Goal: Information Seeking & Learning: Learn about a topic

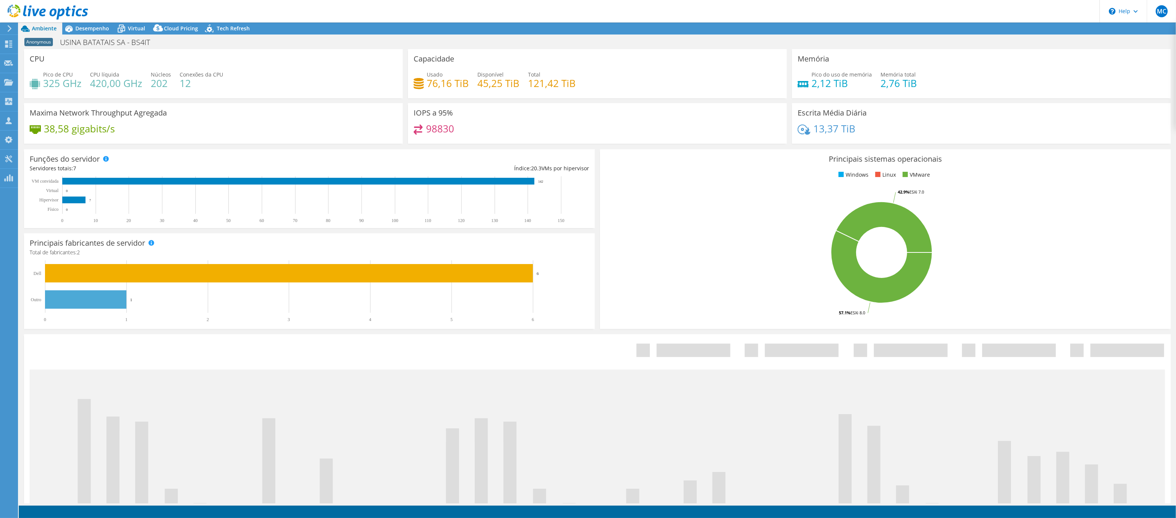
select select "USD"
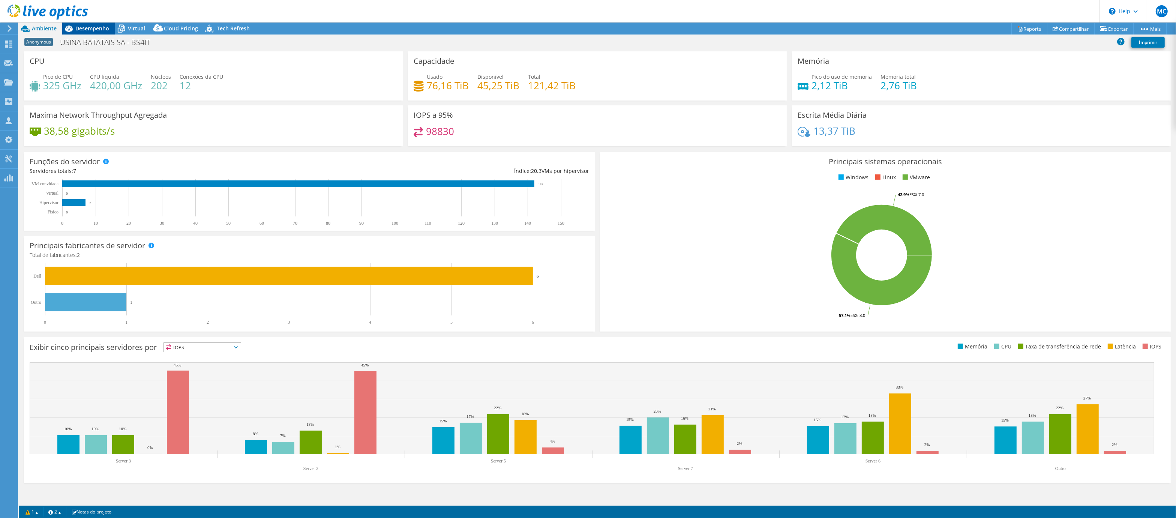
click at [78, 30] on span "Desempenho" at bounding box center [92, 28] width 34 height 7
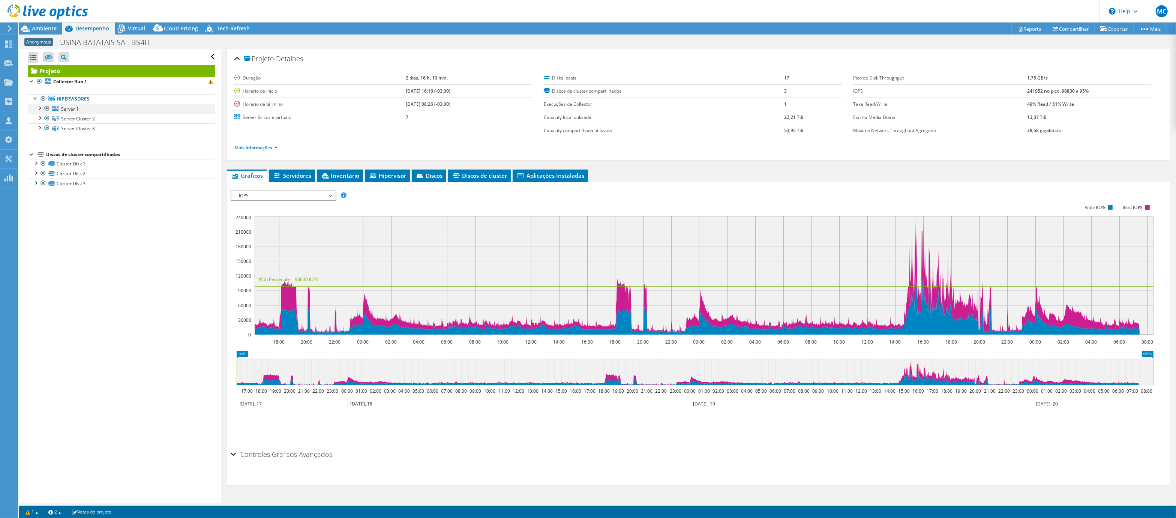
click at [41, 105] on div at bounding box center [39, 107] width 7 height 7
click at [38, 29] on span "Ambiente" at bounding box center [44, 28] width 25 height 7
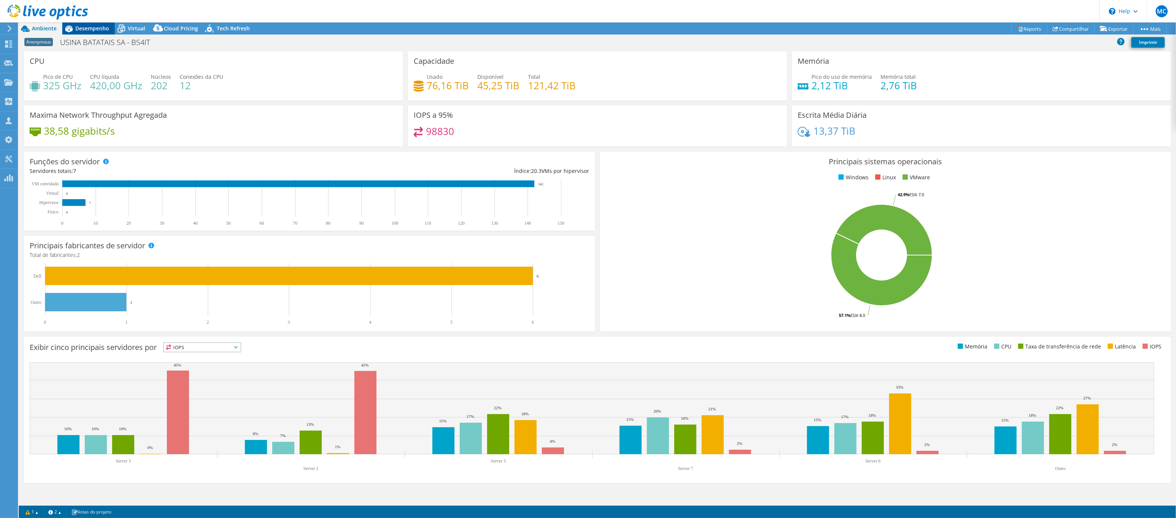
click at [96, 27] on span "Desempenho" at bounding box center [92, 28] width 34 height 7
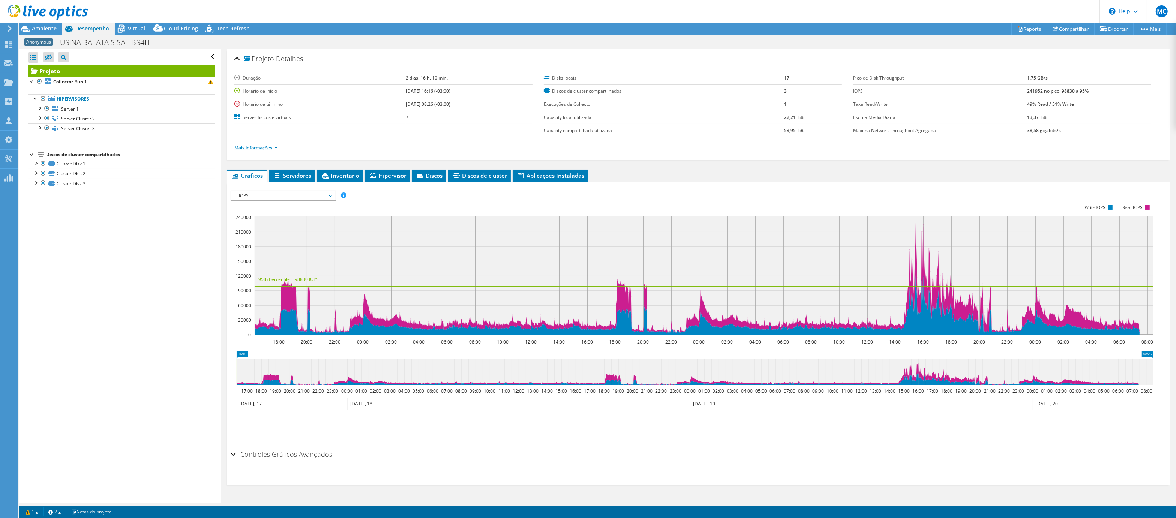
click at [257, 147] on link "Mais informações" at bounding box center [255, 147] width 43 height 6
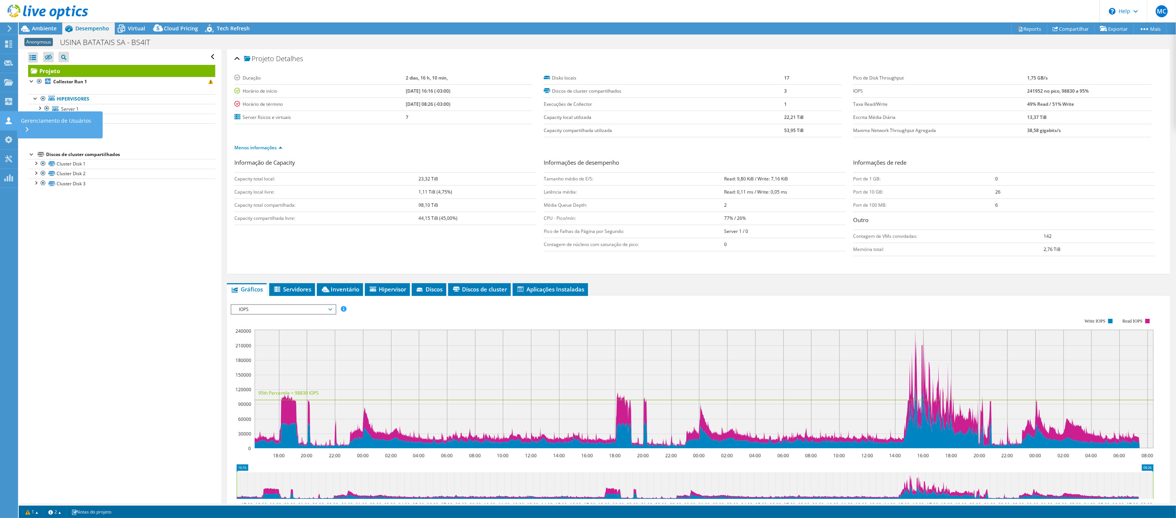
click at [4, 125] on div at bounding box center [8, 121] width 9 height 8
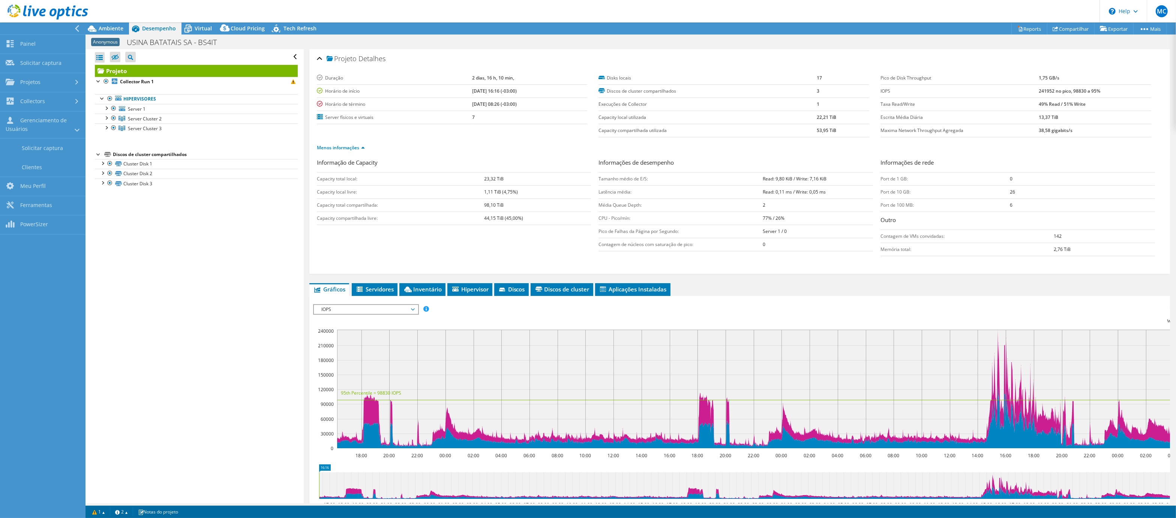
drag, startPoint x: 757, startPoint y: 175, endPoint x: 848, endPoint y: 181, distance: 91.3
click at [848, 181] on tr "Tamanho médio de E/S: Read: 9,80 KiB / Write: 7,16 KiB" at bounding box center [735, 178] width 274 height 13
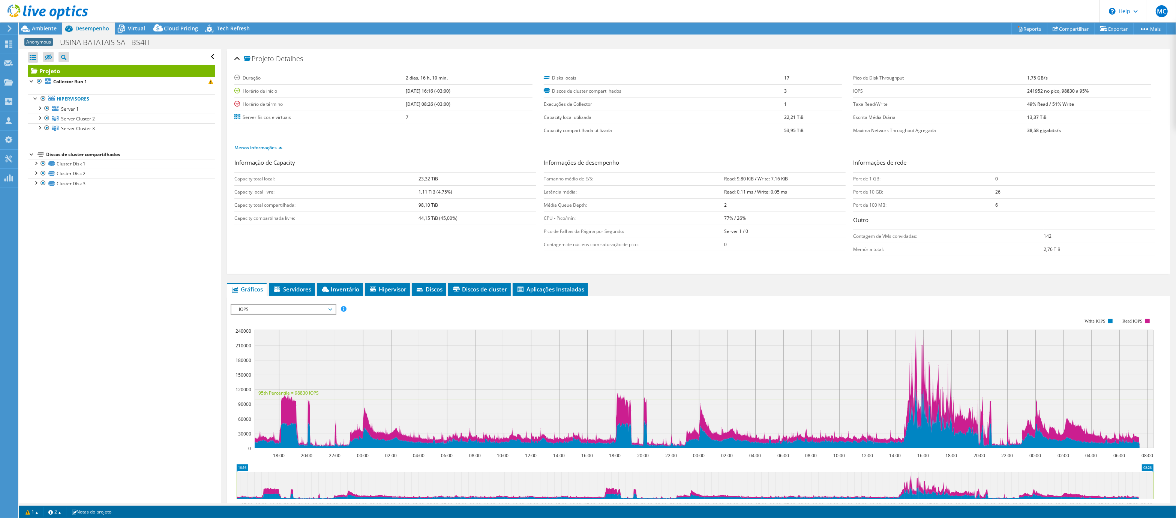
copy tr "Tamanho médio de E/S: Read: 9,80 KiB / Write: 7,16 KiB"
drag, startPoint x: 720, startPoint y: 190, endPoint x: 800, endPoint y: 191, distance: 80.2
click at [800, 191] on td "Read: 0,11 ms / Write: 0,05 ms" at bounding box center [784, 191] width 121 height 13
copy b "Read: 0,11 ms / Write: 0,05 ms"
drag, startPoint x: 1021, startPoint y: 90, endPoint x: 1102, endPoint y: 92, distance: 80.3
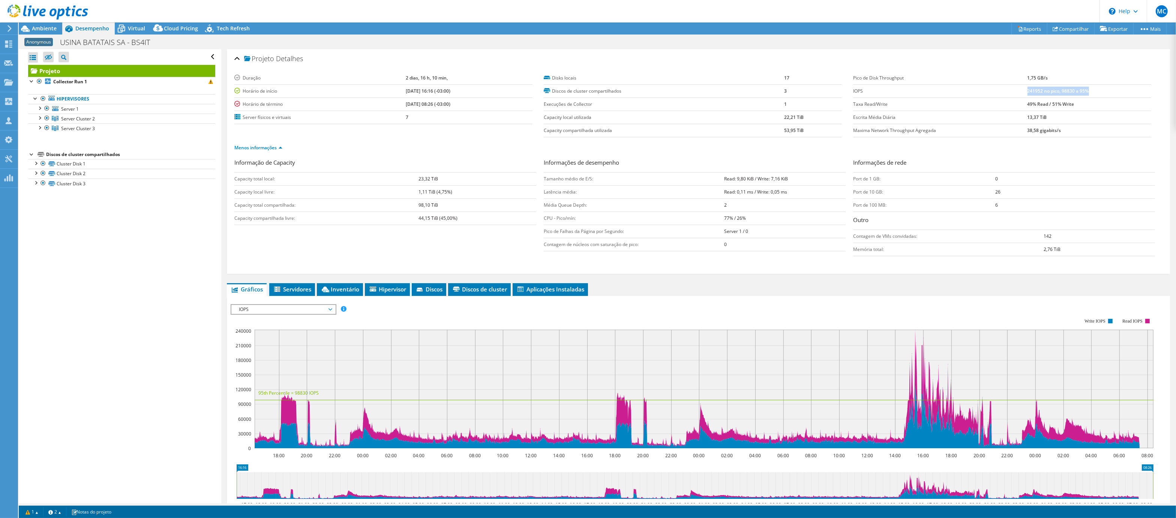
click at [1102, 92] on td "241952 no pico, 98830 a 95%" at bounding box center [1089, 90] width 124 height 13
copy b "241952 no pico, 98830 a 95%"
drag, startPoint x: 1021, startPoint y: 102, endPoint x: 1084, endPoint y: 106, distance: 62.8
click at [1084, 106] on td "49% Read / 51% Write" at bounding box center [1089, 103] width 124 height 13
copy b "49% Read / 51% Write"
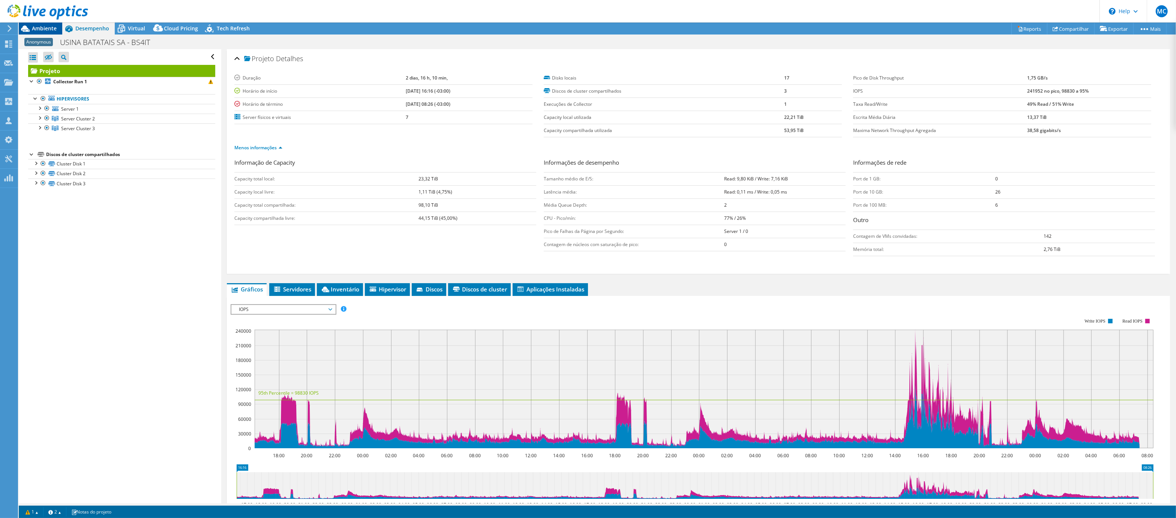
click at [43, 30] on span "Ambiente" at bounding box center [44, 28] width 25 height 7
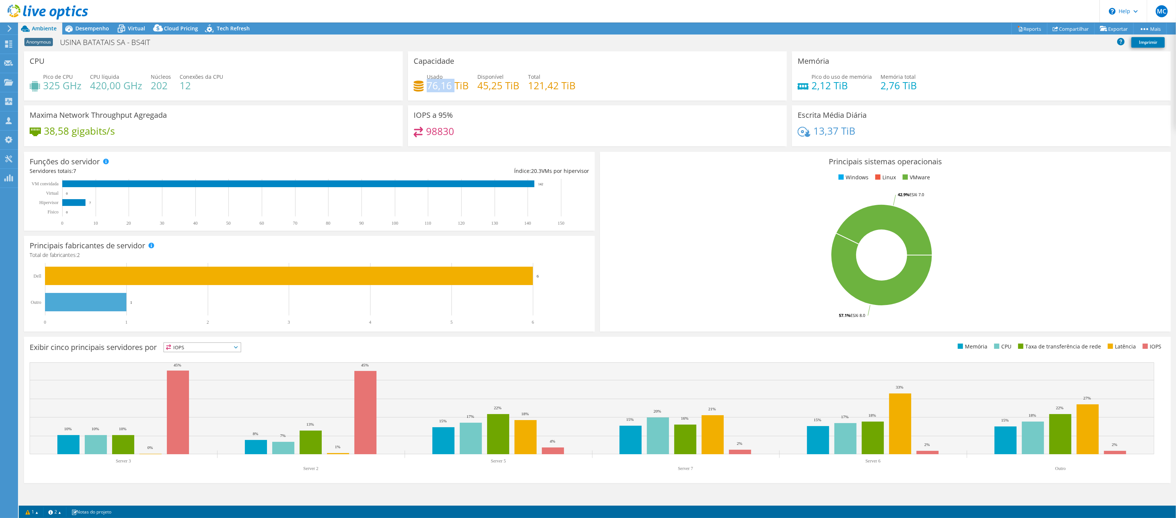
drag, startPoint x: 429, startPoint y: 84, endPoint x: 456, endPoint y: 88, distance: 26.9
click at [456, 88] on h4 "76,16 TiB" at bounding box center [448, 85] width 42 height 8
click at [84, 28] on span "Desempenho" at bounding box center [92, 28] width 34 height 7
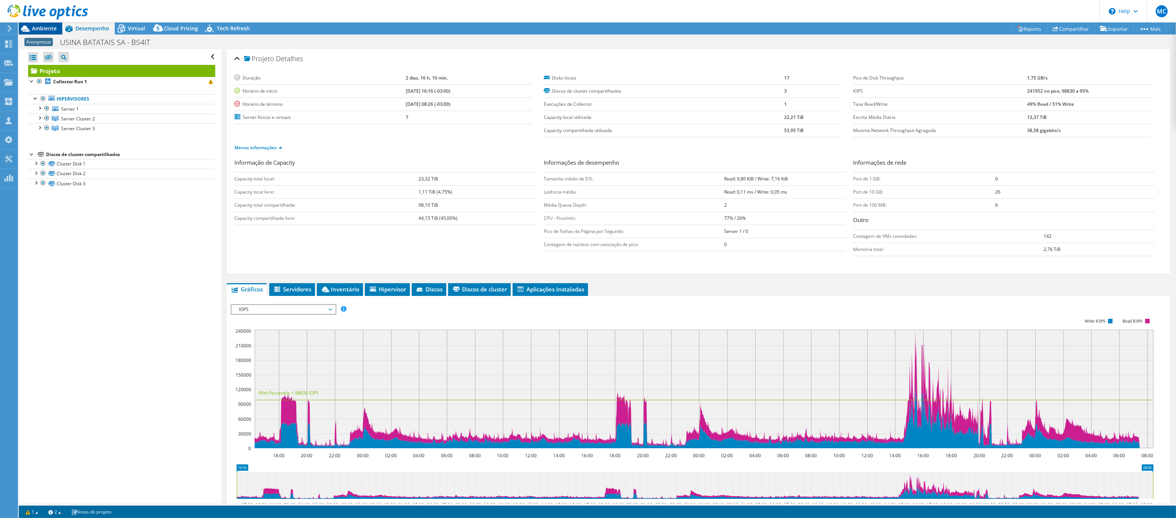
click at [43, 30] on span "Ambiente" at bounding box center [44, 28] width 25 height 7
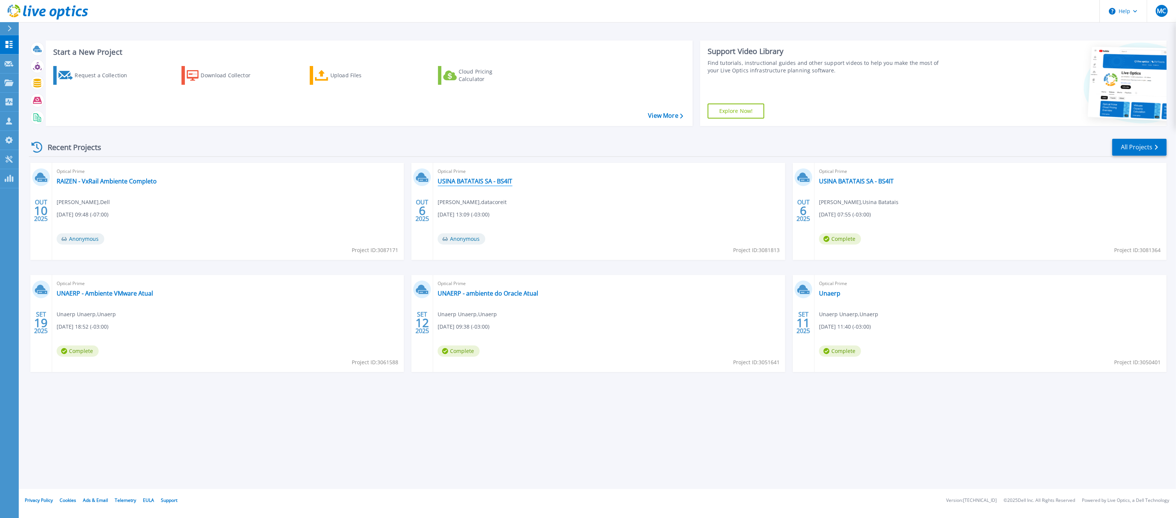
click at [494, 180] on link "USINA BATATAIS SA - BS4IT" at bounding box center [475, 180] width 75 height 7
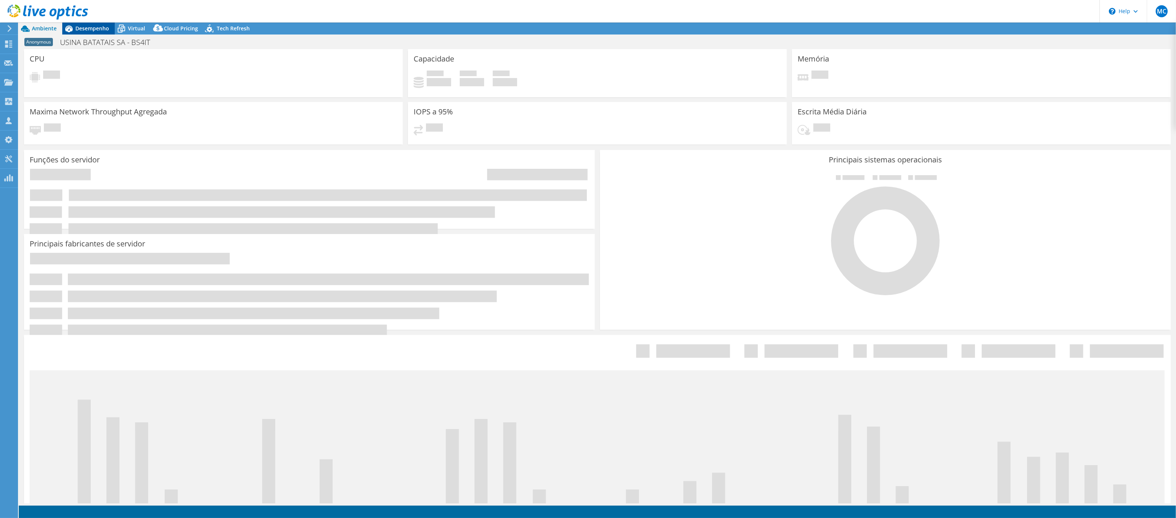
click at [80, 27] on span "Desempenho" at bounding box center [92, 28] width 34 height 7
select select "USD"
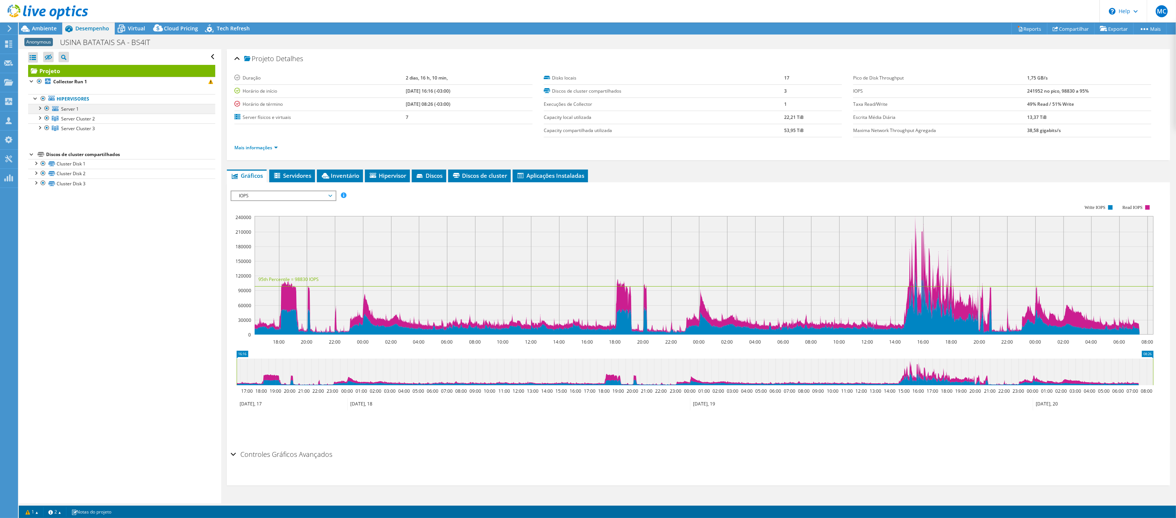
click at [40, 108] on div at bounding box center [39, 107] width 7 height 7
click at [40, 157] on div at bounding box center [39, 156] width 7 height 7
click at [42, 183] on div at bounding box center [39, 186] width 7 height 7
click at [46, 187] on div at bounding box center [46, 187] width 7 height 9
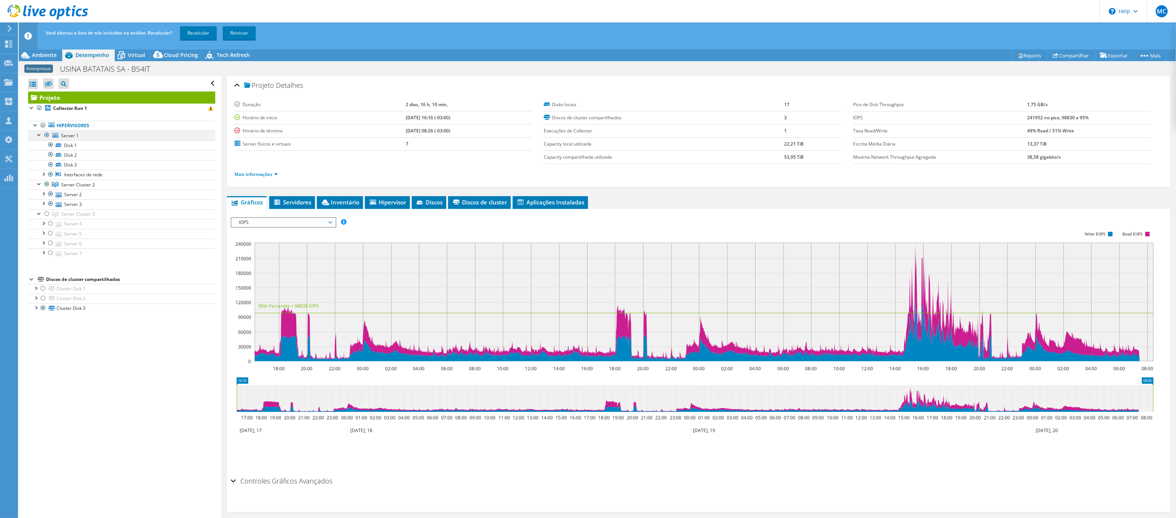
click at [47, 135] on div at bounding box center [46, 134] width 7 height 9
click at [199, 26] on link "Recalcular" at bounding box center [198, 32] width 37 height 13
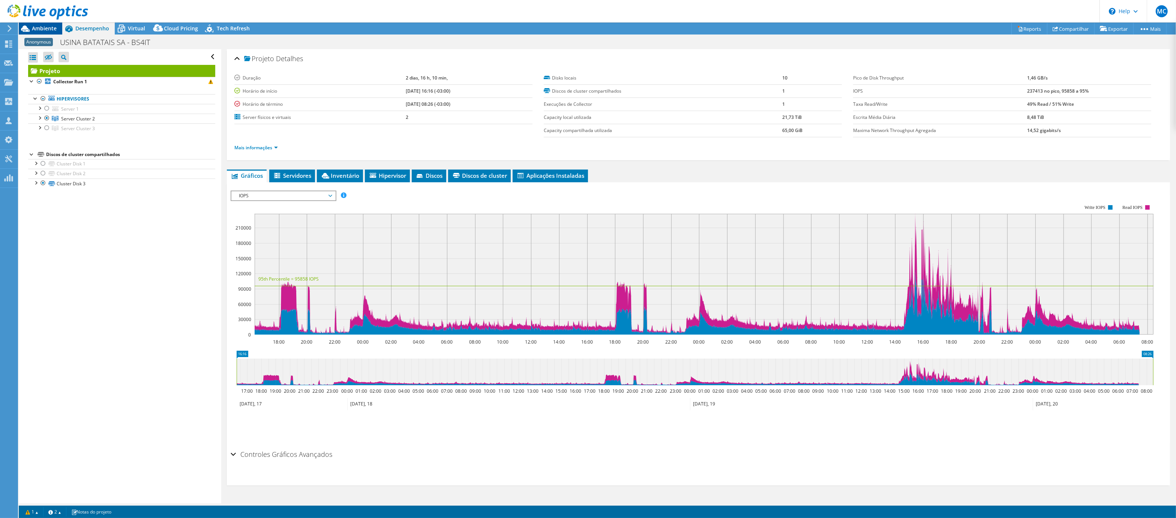
click at [39, 25] on span "Ambiente" at bounding box center [44, 28] width 25 height 7
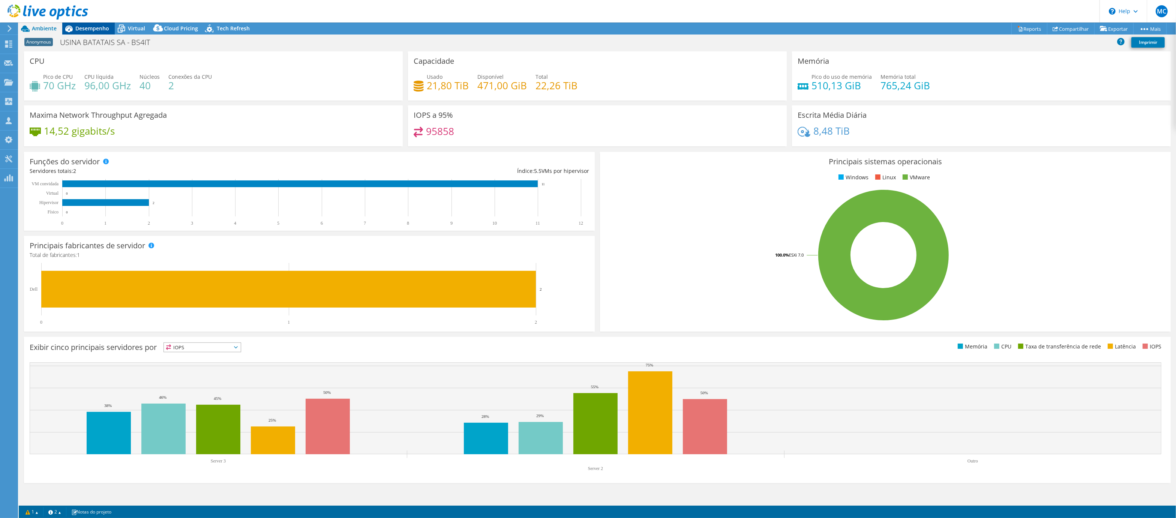
click at [95, 28] on span "Desempenho" at bounding box center [92, 28] width 34 height 7
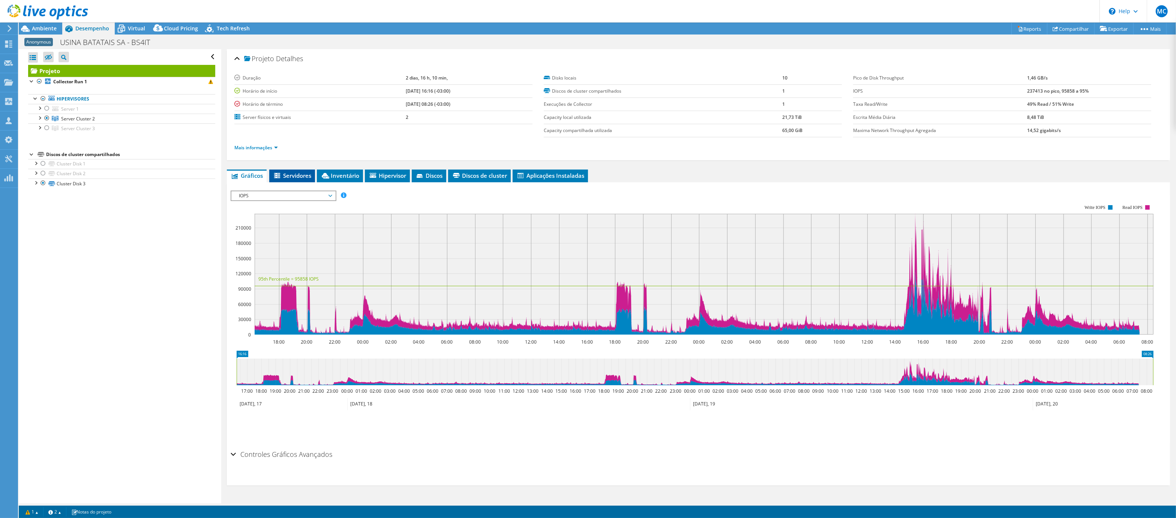
click at [300, 172] on span "Servidores" at bounding box center [292, 175] width 38 height 7
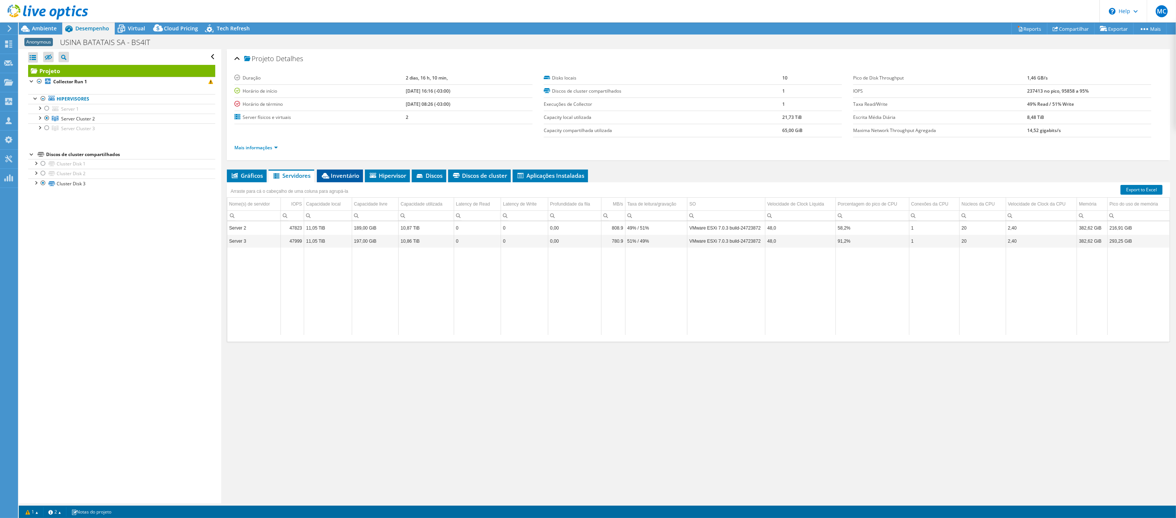
click at [338, 176] on span "Inventário" at bounding box center [340, 175] width 39 height 7
click at [300, 174] on span "Servidores" at bounding box center [291, 175] width 38 height 7
click at [242, 150] on li "Mais informações" at bounding box center [258, 148] width 48 height 8
click at [242, 147] on link "Mais informações" at bounding box center [255, 147] width 43 height 6
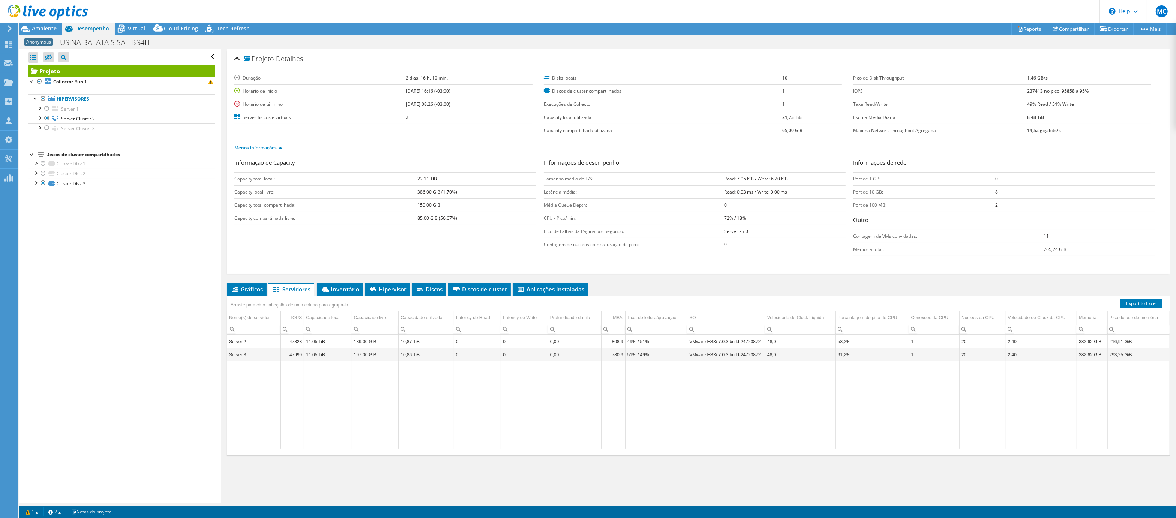
drag, startPoint x: 1020, startPoint y: 90, endPoint x: 1028, endPoint y: 91, distance: 8.5
click at [1028, 91] on tr "IOPS 237413 no pico, 95858 a 95%" at bounding box center [1002, 90] width 298 height 13
drag, startPoint x: 1038, startPoint y: 91, endPoint x: 1011, endPoint y: 90, distance: 26.6
click at [1011, 90] on tr "IOPS 237413 no pico, 95858 a 95%" at bounding box center [1002, 90] width 298 height 13
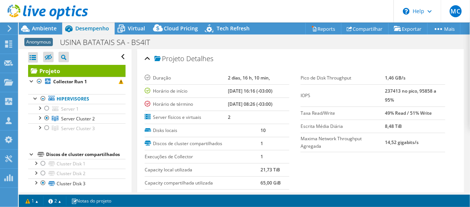
click at [390, 95] on td "237413 no pico, 95858 a 95%" at bounding box center [415, 95] width 60 height 22
drag, startPoint x: 383, startPoint y: 90, endPoint x: 391, endPoint y: 91, distance: 7.9
click at [391, 91] on b "237413 no pico, 95858 a 95%" at bounding box center [410, 95] width 51 height 15
click at [52, 31] on span "Ambiente" at bounding box center [44, 28] width 25 height 7
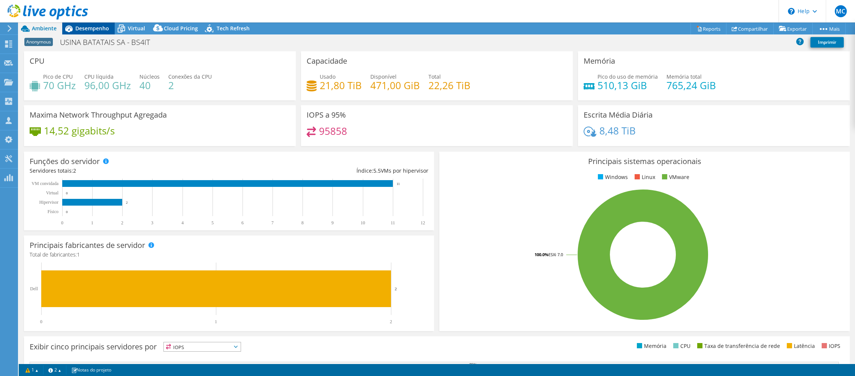
click at [89, 33] on div "Desempenho" at bounding box center [88, 28] width 52 height 12
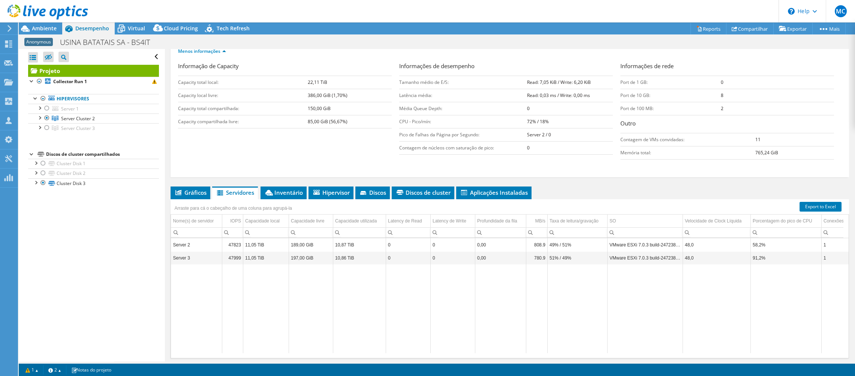
scroll to position [121, 0]
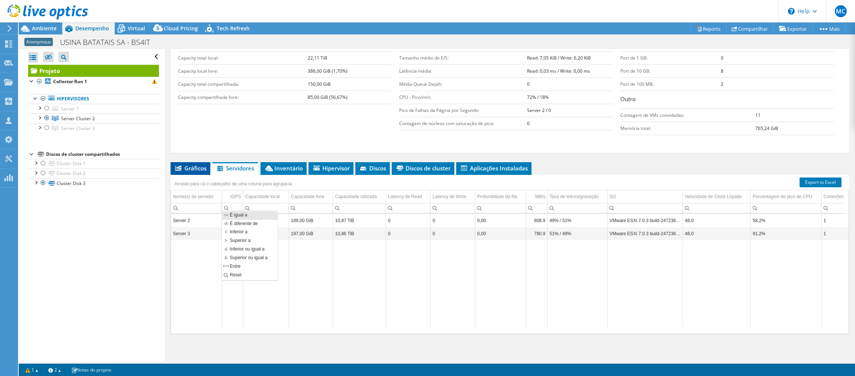
click at [200, 171] on li "Gráficos" at bounding box center [191, 168] width 40 height 13
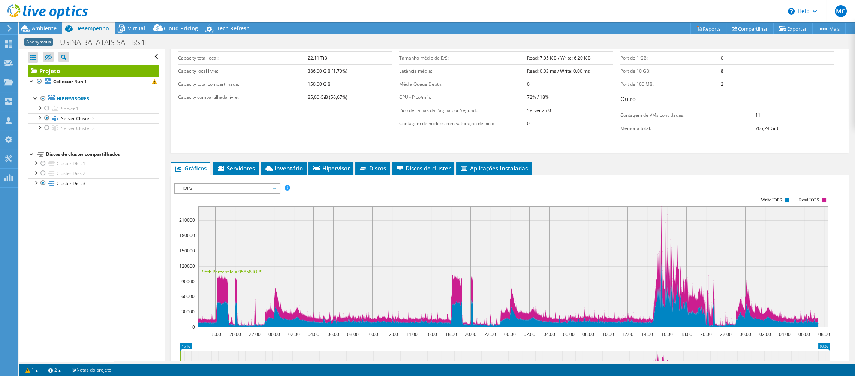
drag, startPoint x: 180, startPoint y: 219, endPoint x: 193, endPoint y: 219, distance: 13.1
click at [193, 219] on text "210000" at bounding box center [187, 220] width 16 height 6
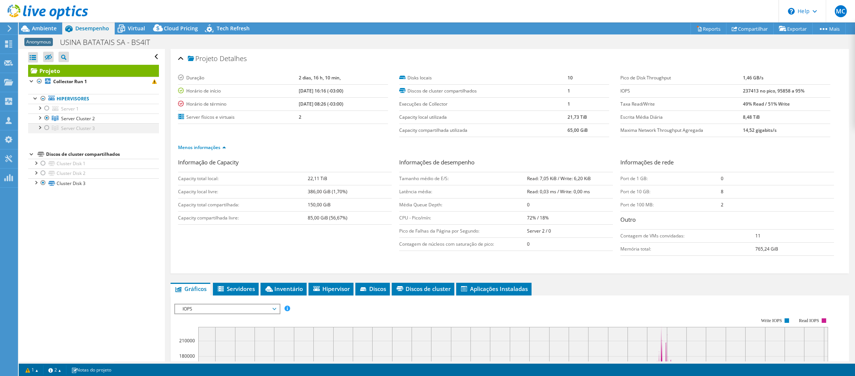
click at [45, 128] on div at bounding box center [46, 127] width 7 height 9
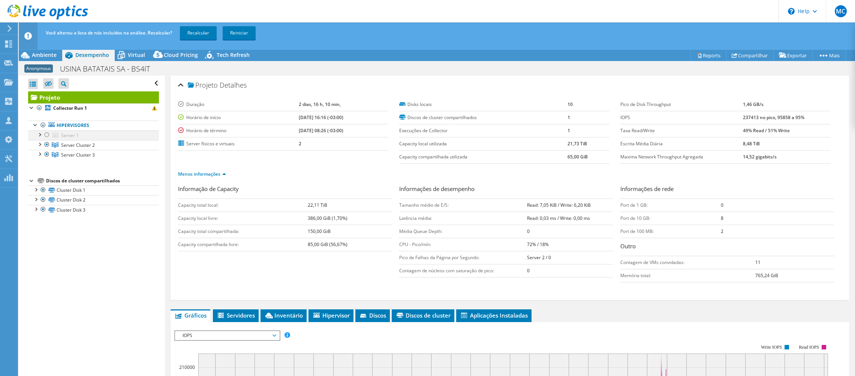
click at [47, 133] on div at bounding box center [46, 134] width 7 height 9
click at [209, 33] on link "Recalcular" at bounding box center [198, 32] width 37 height 13
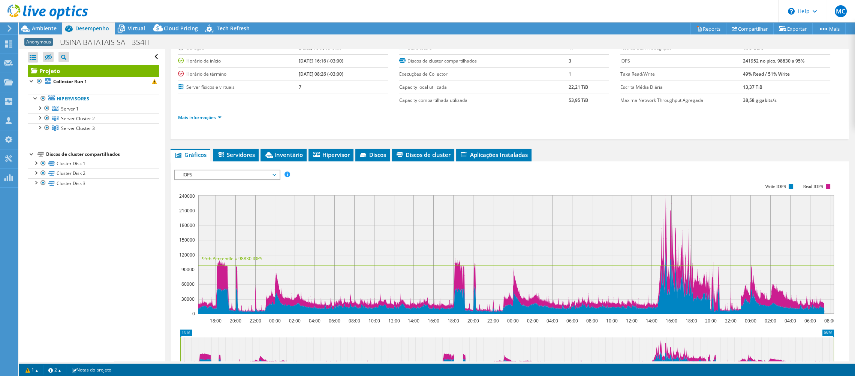
scroll to position [30, 0]
click at [46, 106] on div at bounding box center [46, 108] width 7 height 9
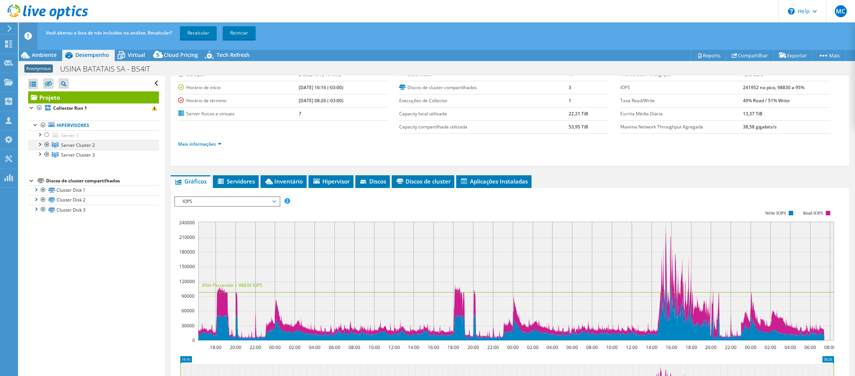
click at [48, 144] on div at bounding box center [46, 144] width 7 height 9
click at [40, 144] on div at bounding box center [39, 143] width 7 height 7
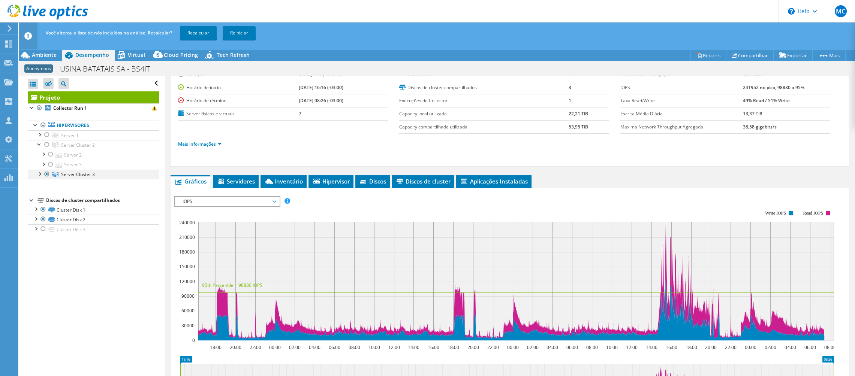
click at [40, 172] on div at bounding box center [39, 173] width 7 height 7
click at [46, 144] on div at bounding box center [46, 144] width 7 height 9
click at [46, 174] on div at bounding box center [46, 174] width 7 height 9
click at [203, 38] on link "Recalcular" at bounding box center [198, 32] width 37 height 13
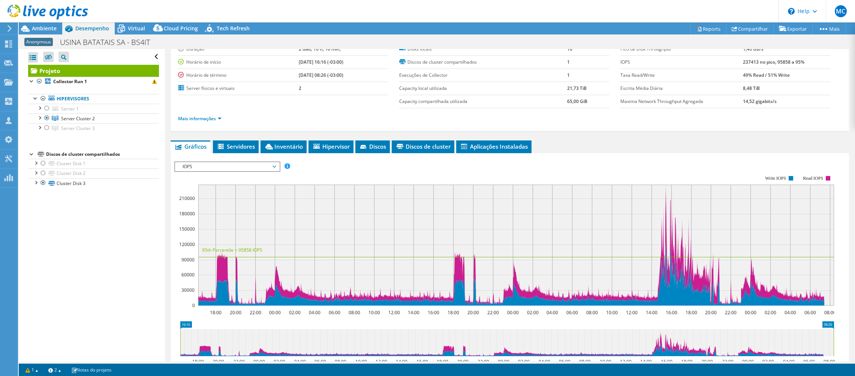
scroll to position [0, 0]
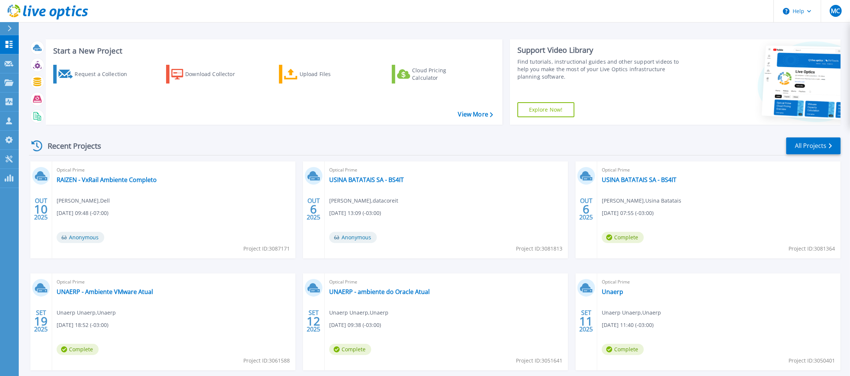
scroll to position [1, 0]
click at [629, 179] on link "USINA BATATAIS SA - BS4IT" at bounding box center [639, 179] width 75 height 7
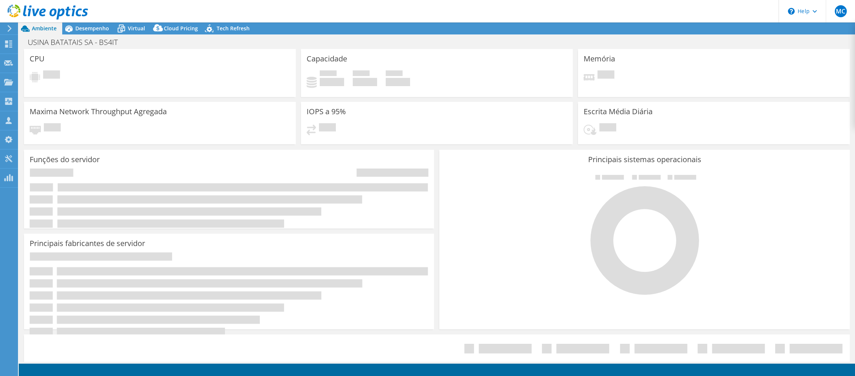
select select "USD"
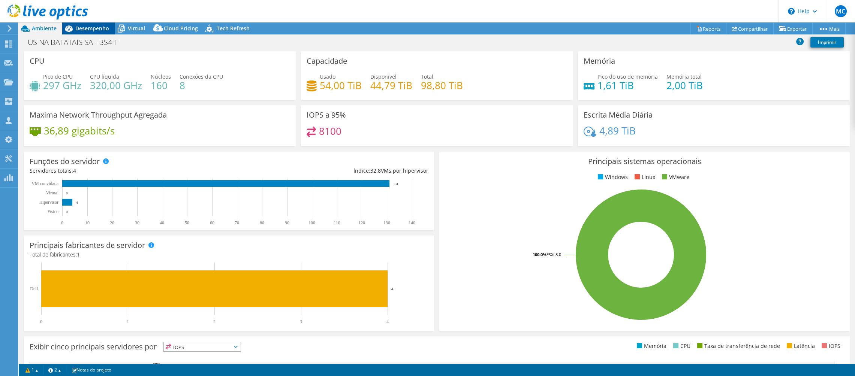
click at [98, 30] on span "Desempenho" at bounding box center [92, 28] width 34 height 7
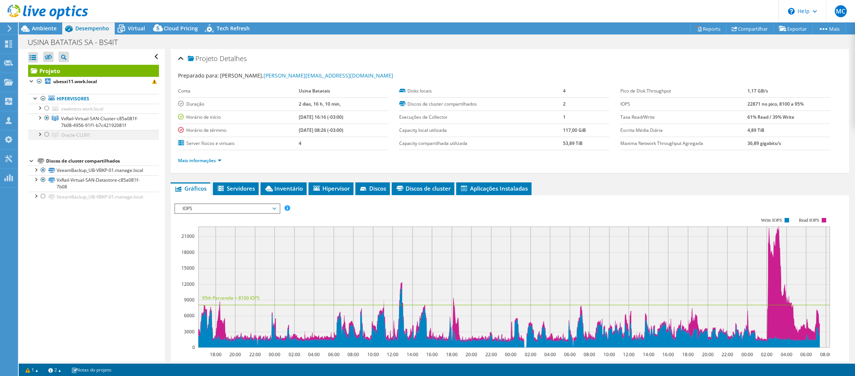
click at [46, 133] on div at bounding box center [46, 134] width 7 height 9
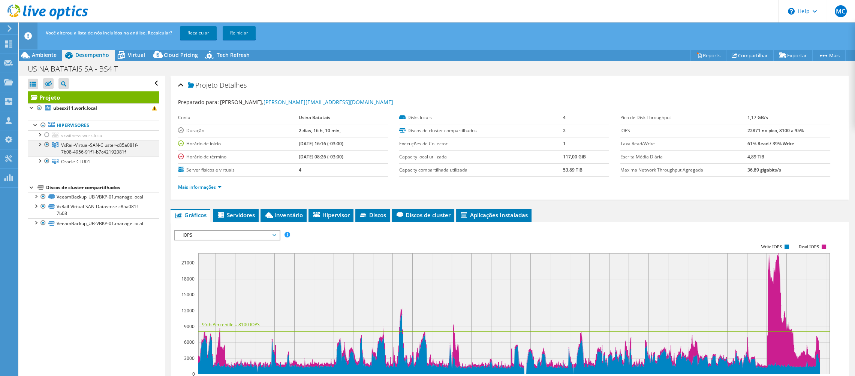
click at [48, 144] on div at bounding box center [46, 144] width 7 height 9
click at [214, 27] on link "Recalcular" at bounding box center [198, 32] width 37 height 13
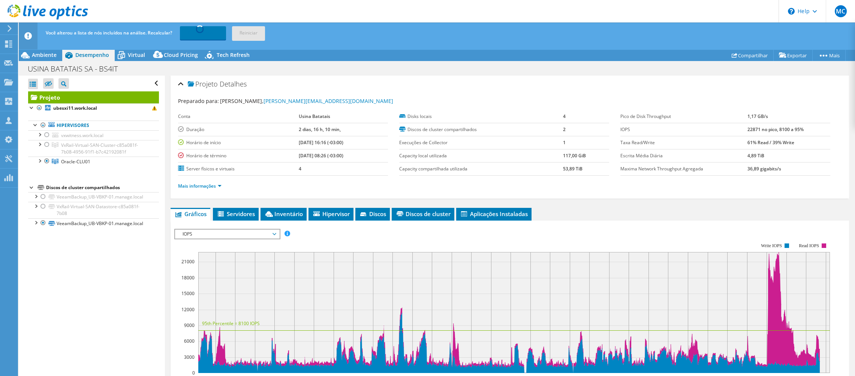
scroll to position [1, 0]
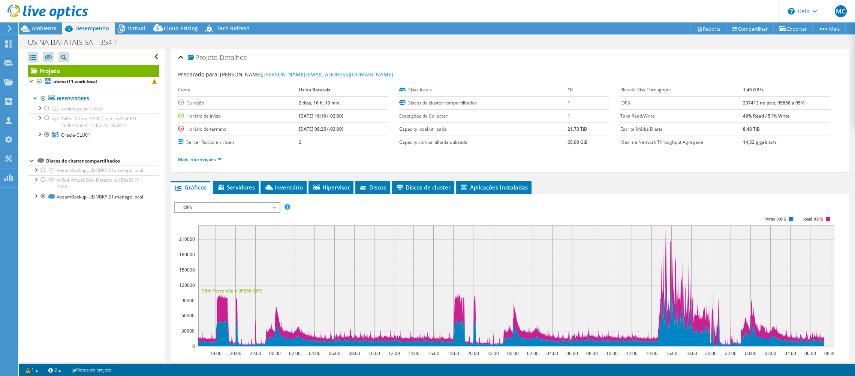
drag, startPoint x: 179, startPoint y: 237, endPoint x: 198, endPoint y: 237, distance: 19.1
click at [198, 237] on rect at bounding box center [504, 282] width 660 height 150
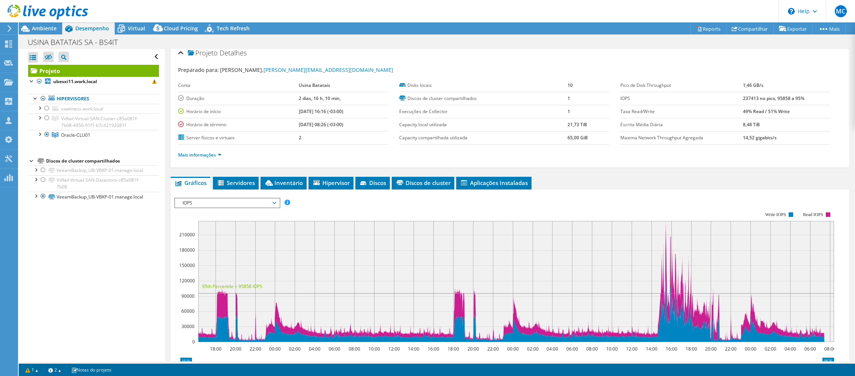
scroll to position [11, 0]
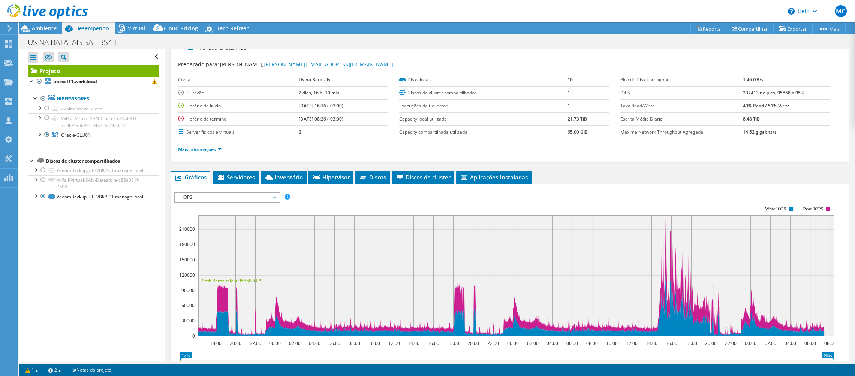
click at [240, 194] on span "IOPS" at bounding box center [227, 197] width 96 height 9
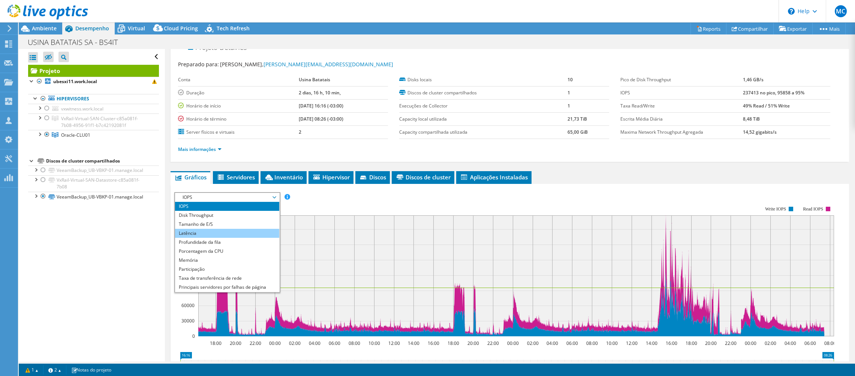
click at [228, 229] on li "Latência" at bounding box center [227, 233] width 104 height 9
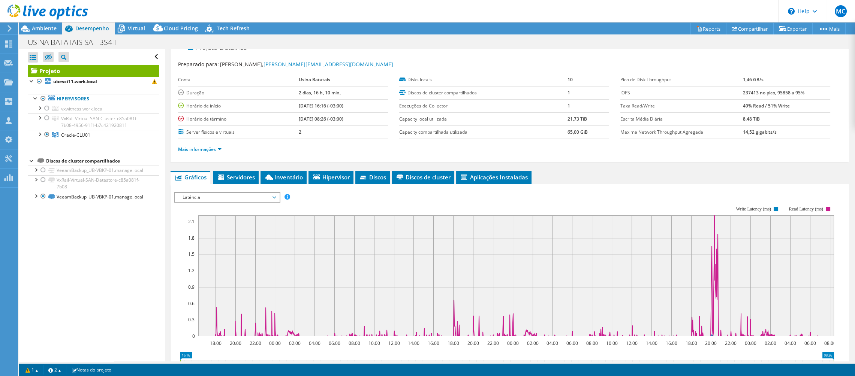
click at [204, 197] on span "Latência" at bounding box center [227, 197] width 96 height 9
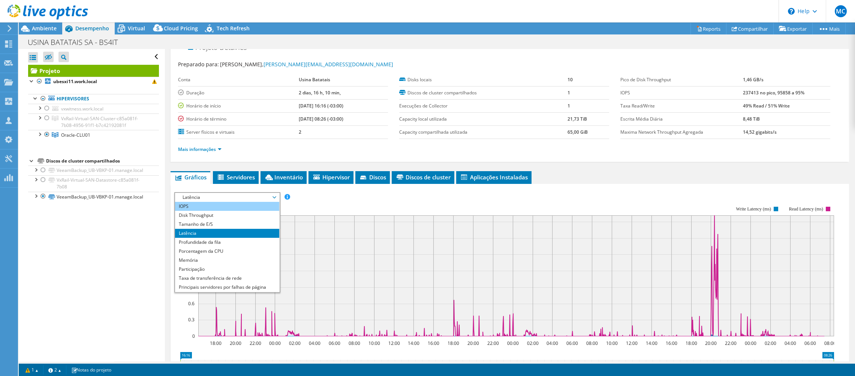
click at [199, 209] on li "IOPS" at bounding box center [227, 206] width 104 height 9
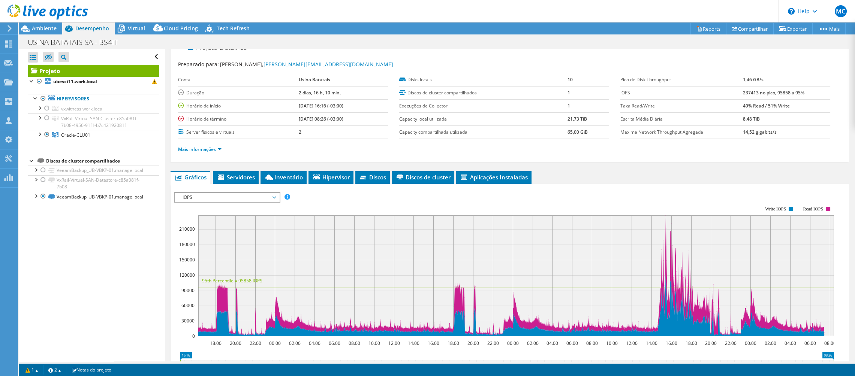
click at [200, 197] on span "IOPS" at bounding box center [227, 197] width 96 height 9
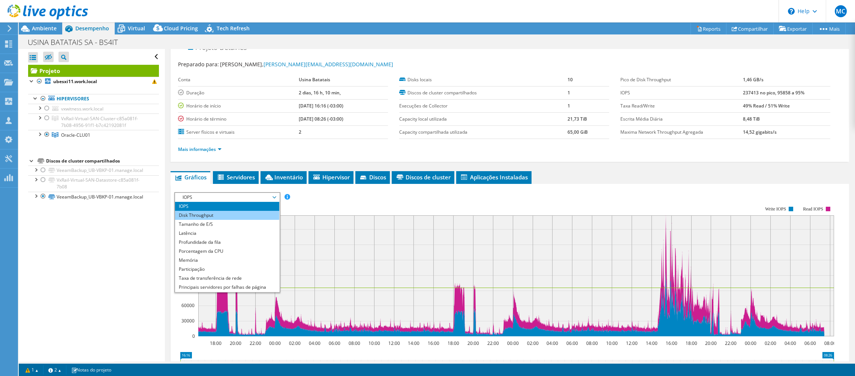
click at [196, 211] on li "Disk Throughput" at bounding box center [227, 215] width 104 height 9
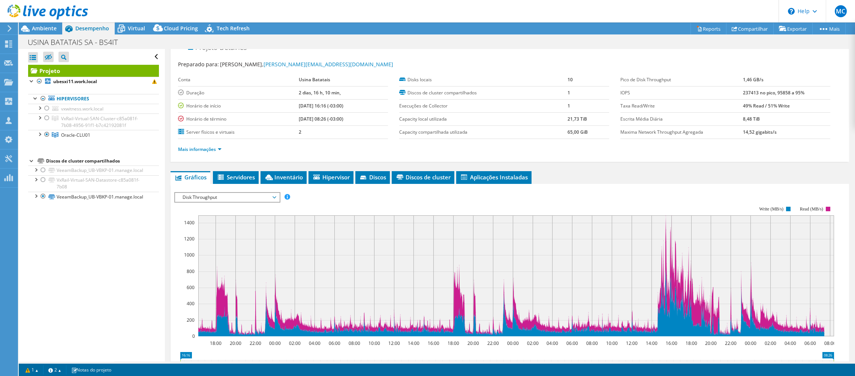
click at [210, 198] on span "Disk Throughput" at bounding box center [227, 197] width 96 height 9
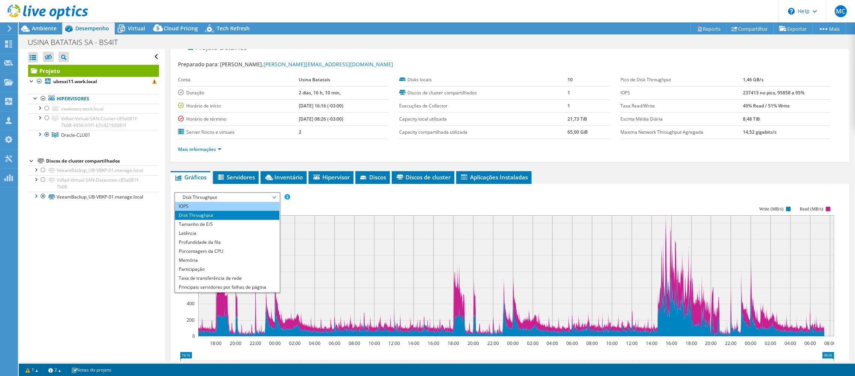
click at [206, 205] on li "IOPS" at bounding box center [227, 206] width 104 height 9
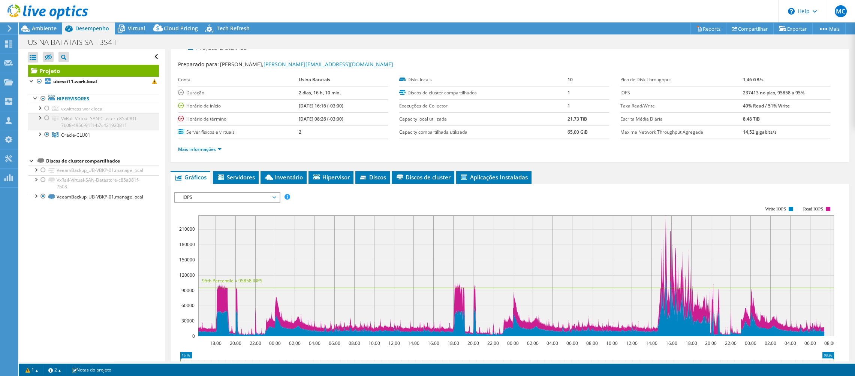
click at [49, 118] on div at bounding box center [46, 118] width 7 height 9
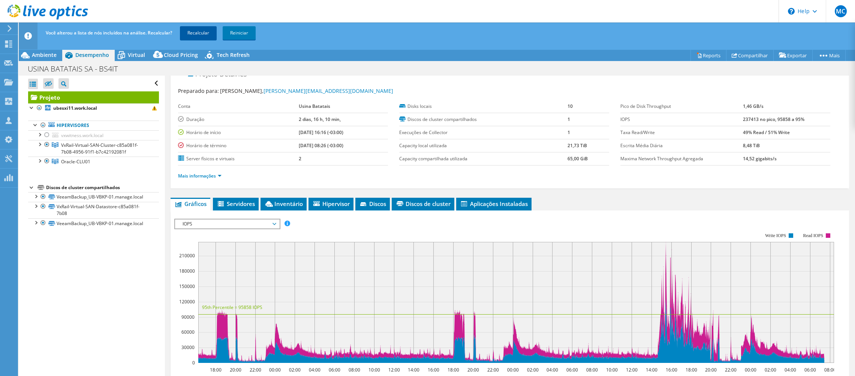
click at [208, 28] on link "Recalcular" at bounding box center [198, 32] width 37 height 13
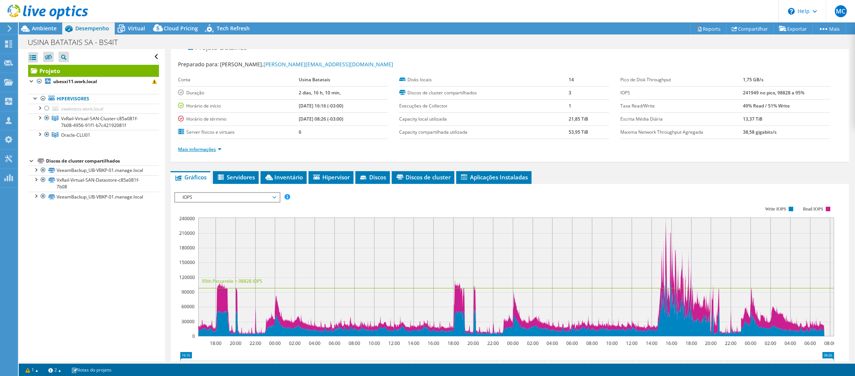
click at [209, 149] on link "Mais informações" at bounding box center [199, 149] width 43 height 6
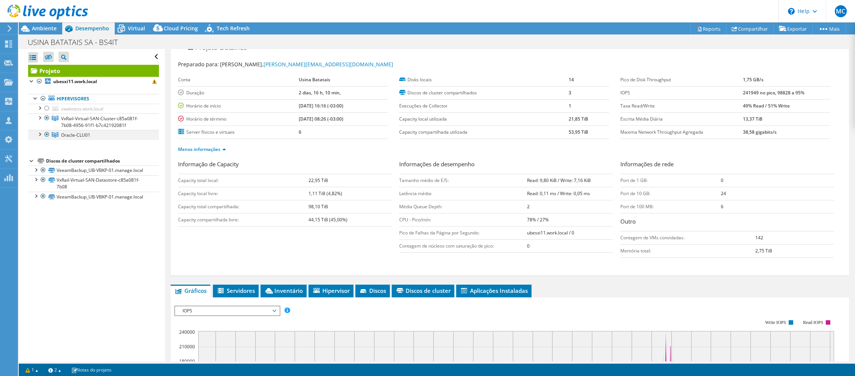
click at [47, 133] on div at bounding box center [46, 134] width 7 height 9
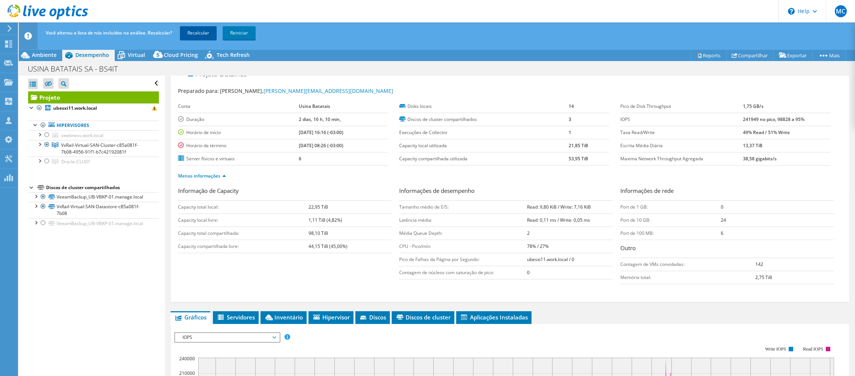
click at [194, 33] on link "Recalcular" at bounding box center [198, 32] width 37 height 13
